Goal: Information Seeking & Learning: Learn about a topic

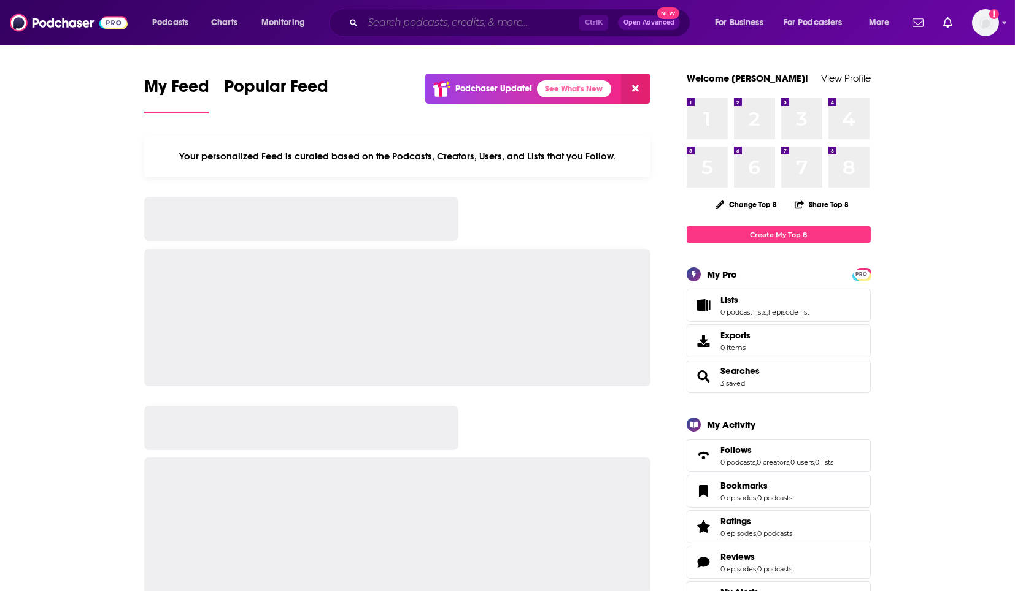
click at [477, 23] on input "Search podcasts, credits, & more..." at bounding box center [471, 23] width 217 height 20
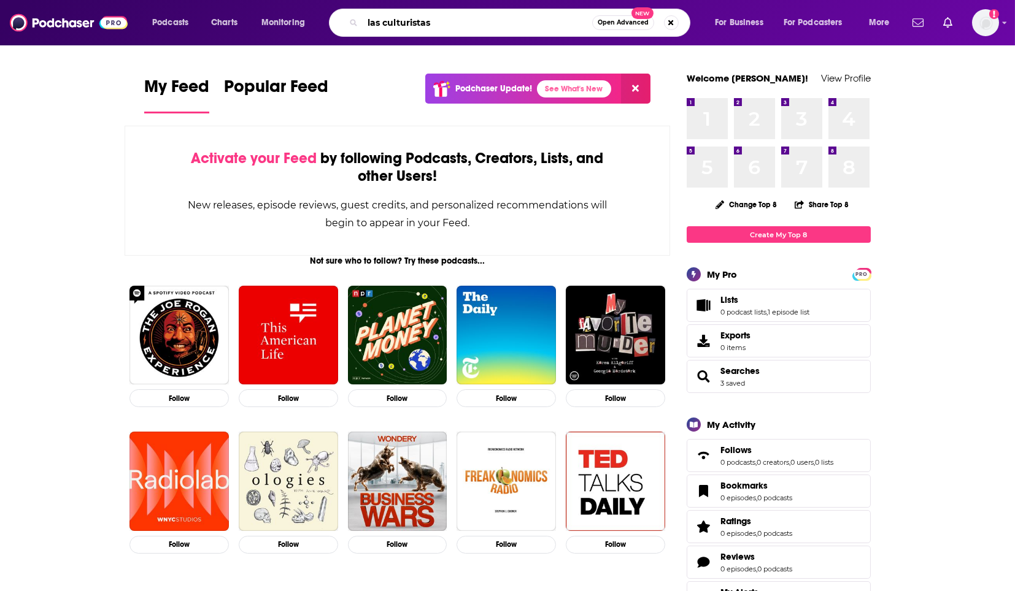
type input "las culturistas"
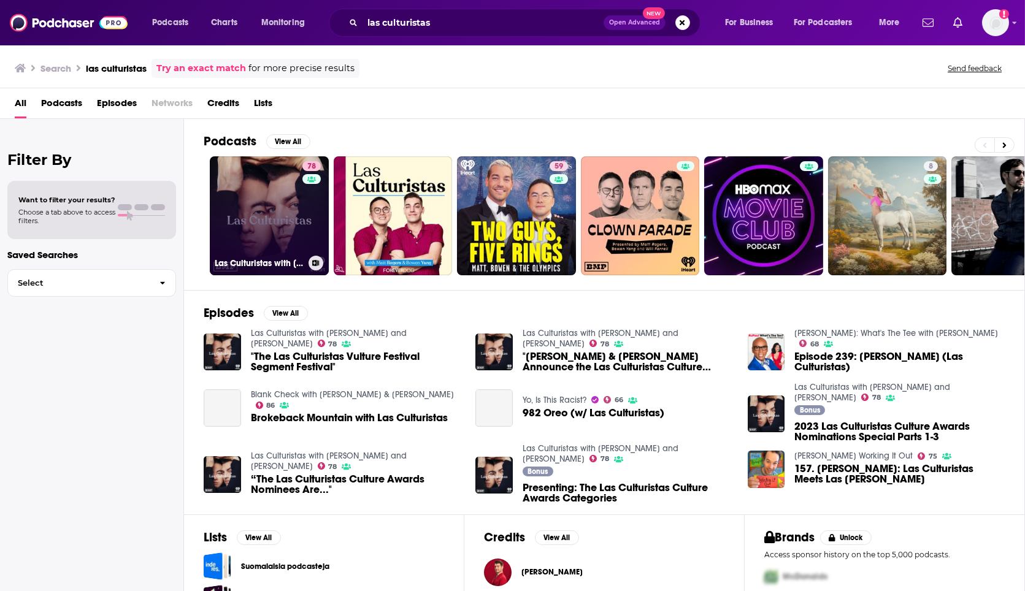
click at [271, 223] on link "78 Las Culturistas with [PERSON_NAME] and [PERSON_NAME]" at bounding box center [269, 215] width 119 height 119
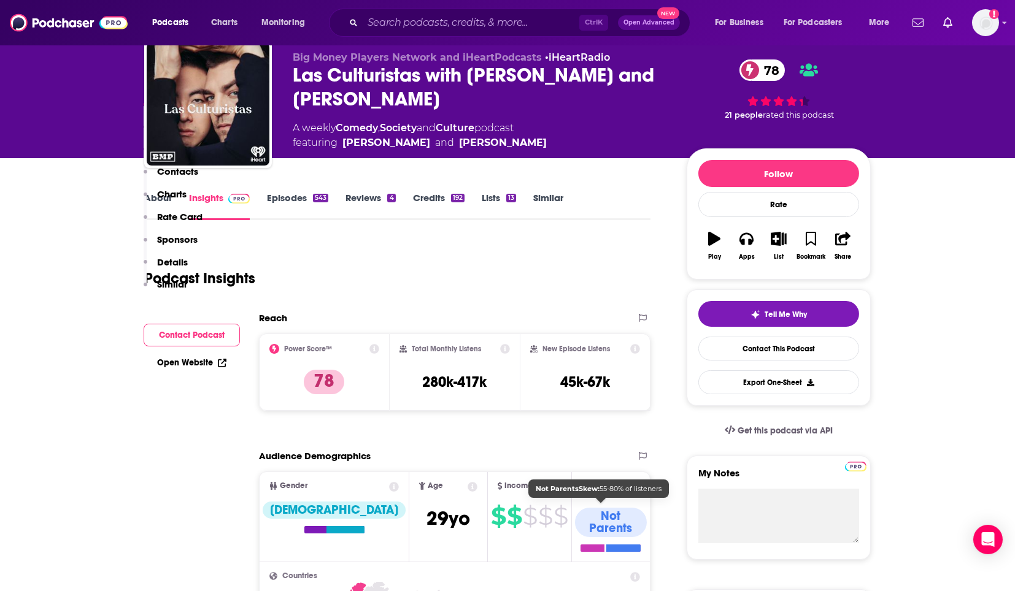
scroll to position [249, 0]
